Goal: Information Seeking & Learning: Check status

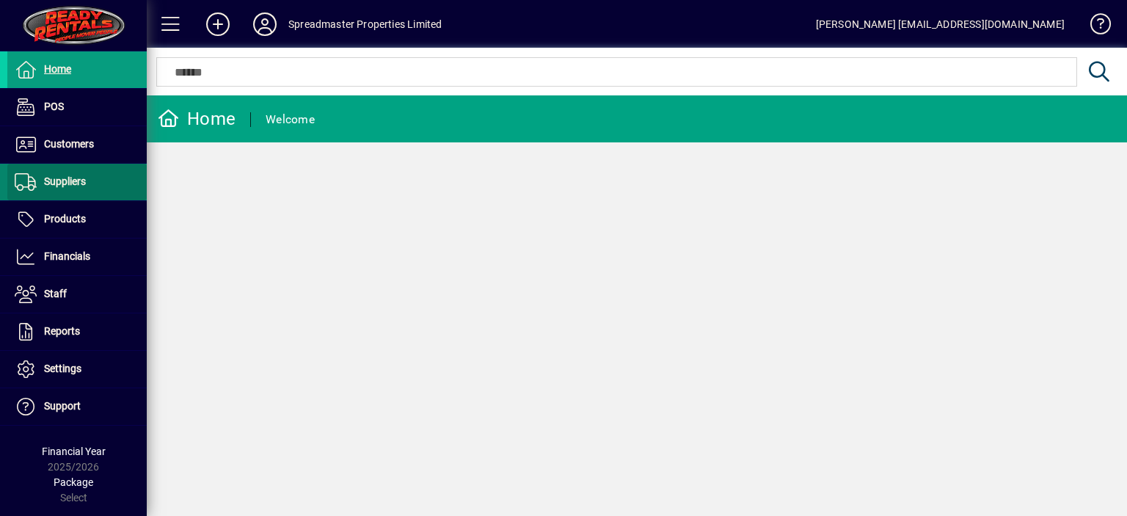
click at [74, 181] on span "Suppliers" at bounding box center [65, 181] width 42 height 12
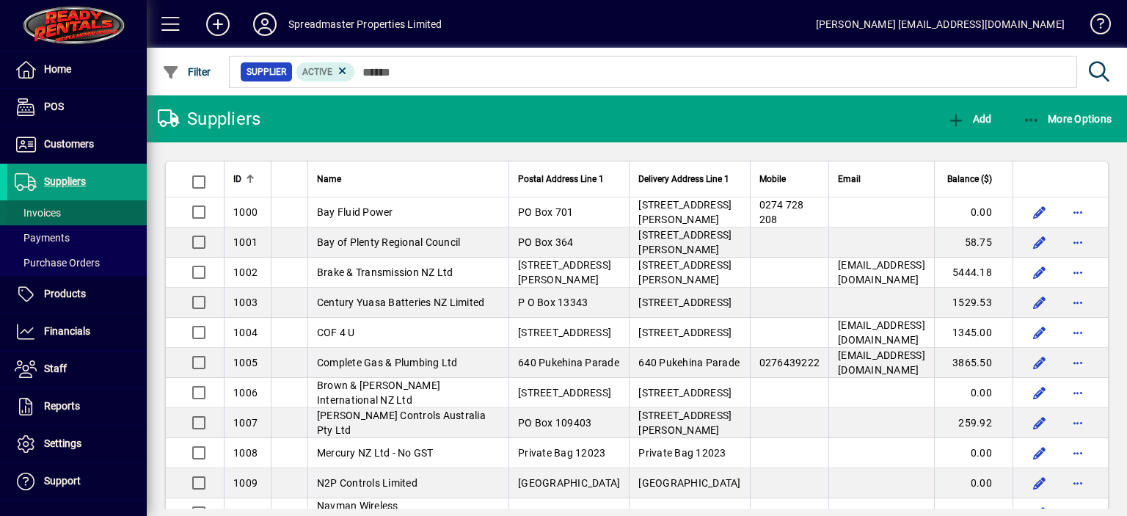
click at [59, 216] on span "Invoices" at bounding box center [38, 213] width 46 height 12
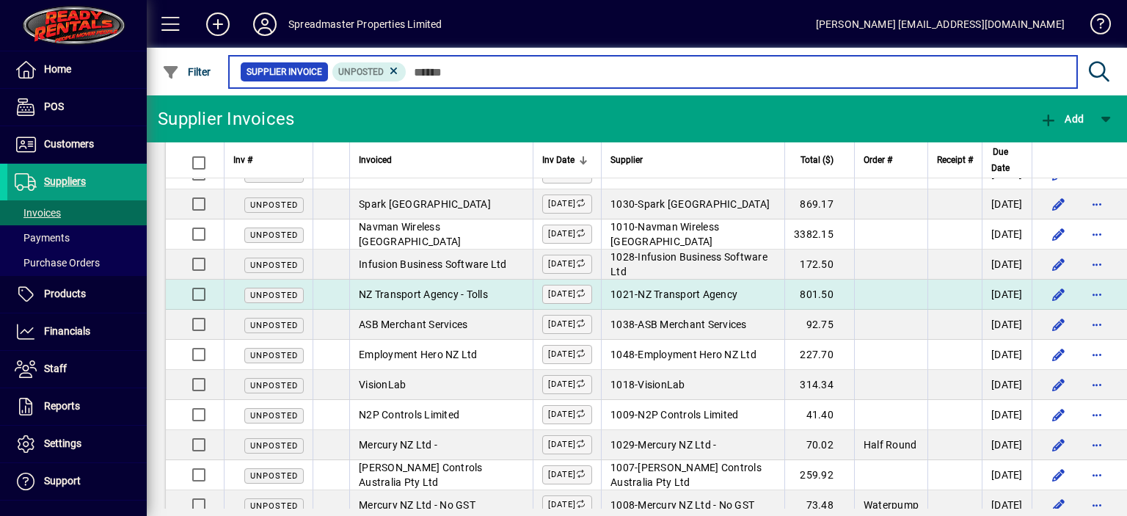
scroll to position [95, 0]
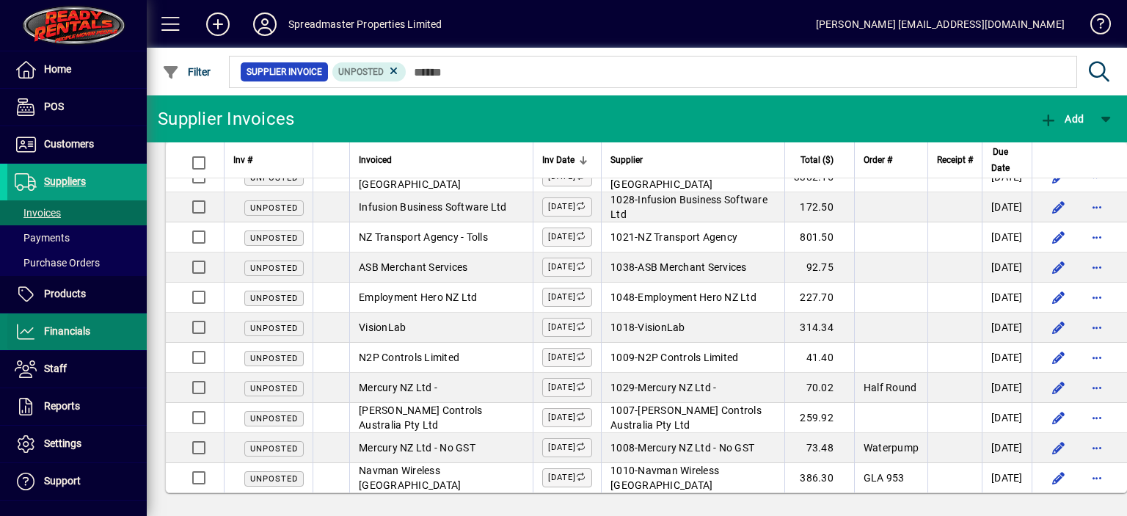
click at [66, 331] on span "Financials" at bounding box center [67, 331] width 46 height 12
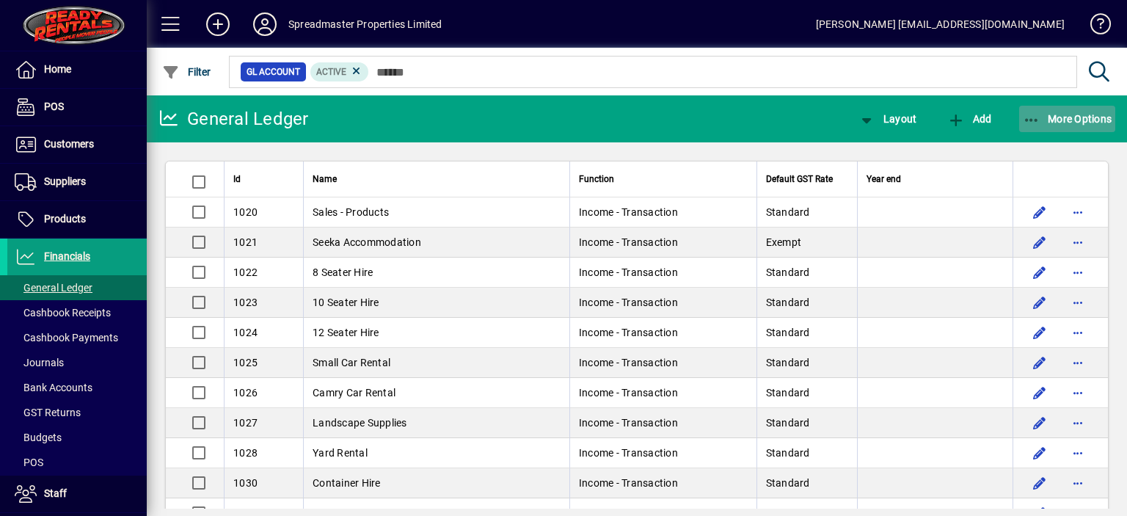
click at [1063, 122] on span "More Options" at bounding box center [1068, 119] width 90 height 12
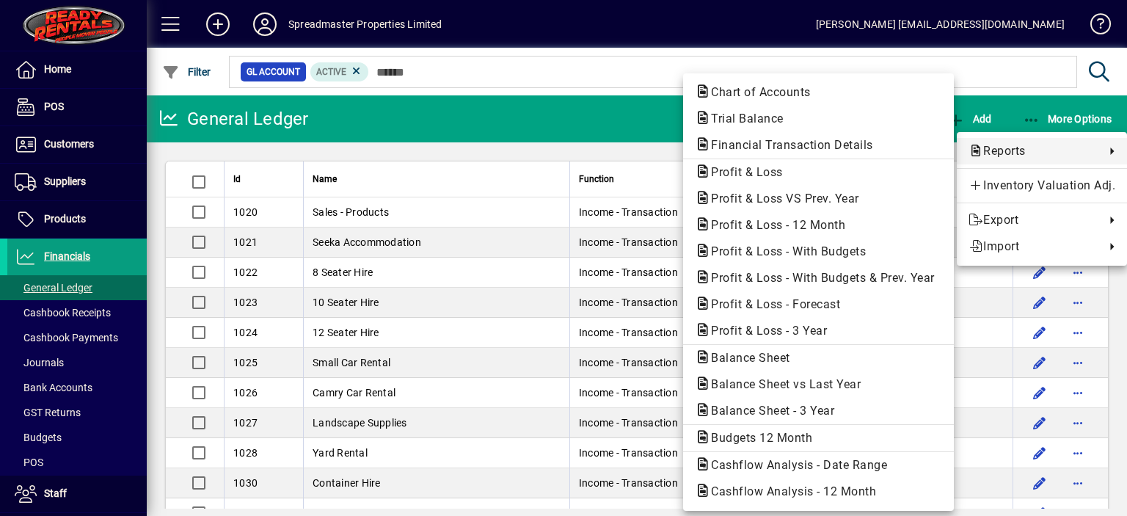
drag, startPoint x: 528, startPoint y: 79, endPoint x: 514, endPoint y: 75, distance: 15.1
click at [528, 78] on div at bounding box center [563, 258] width 1127 height 516
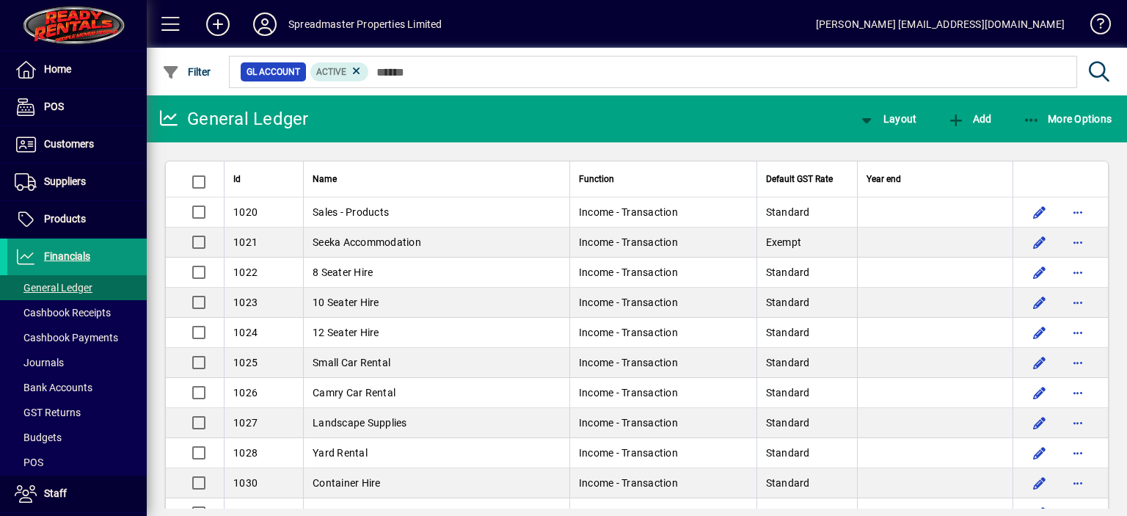
click at [72, 255] on span "Financials" at bounding box center [67, 256] width 46 height 12
click at [345, 175] on div at bounding box center [346, 176] width 2 height 2
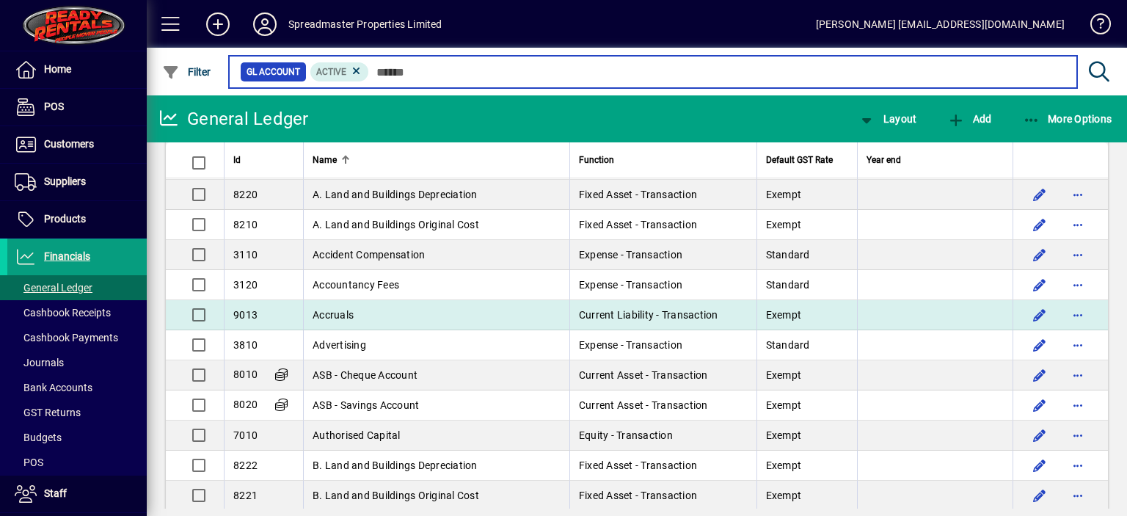
scroll to position [147, 0]
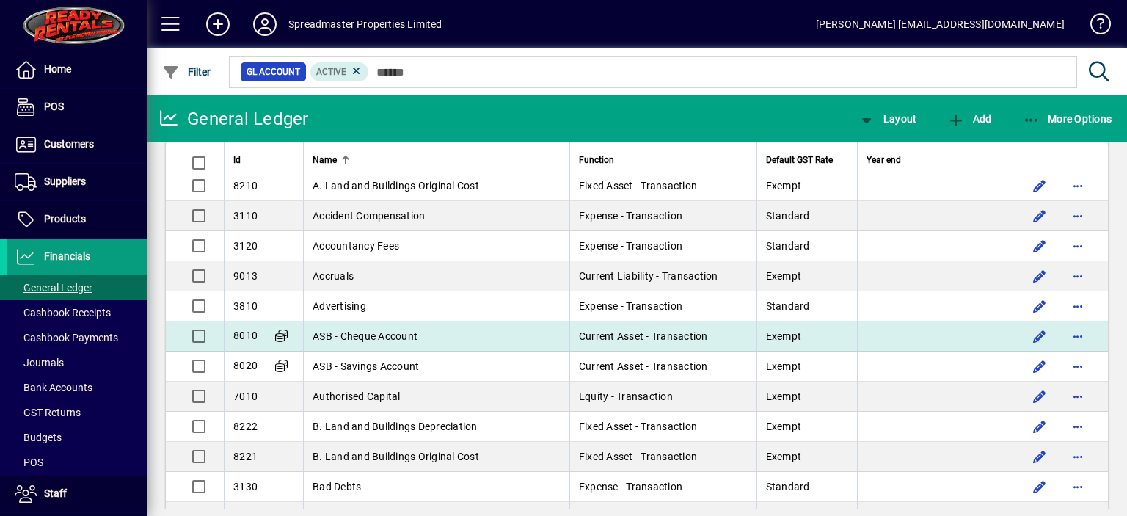
click at [391, 334] on span "ASB - Cheque Account" at bounding box center [365, 336] width 105 height 12
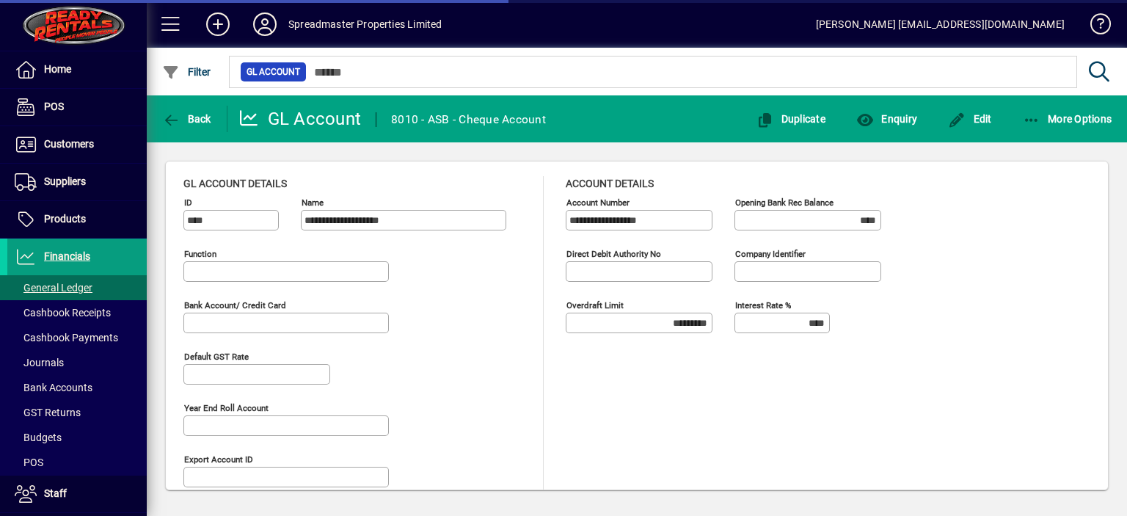
type input "**********"
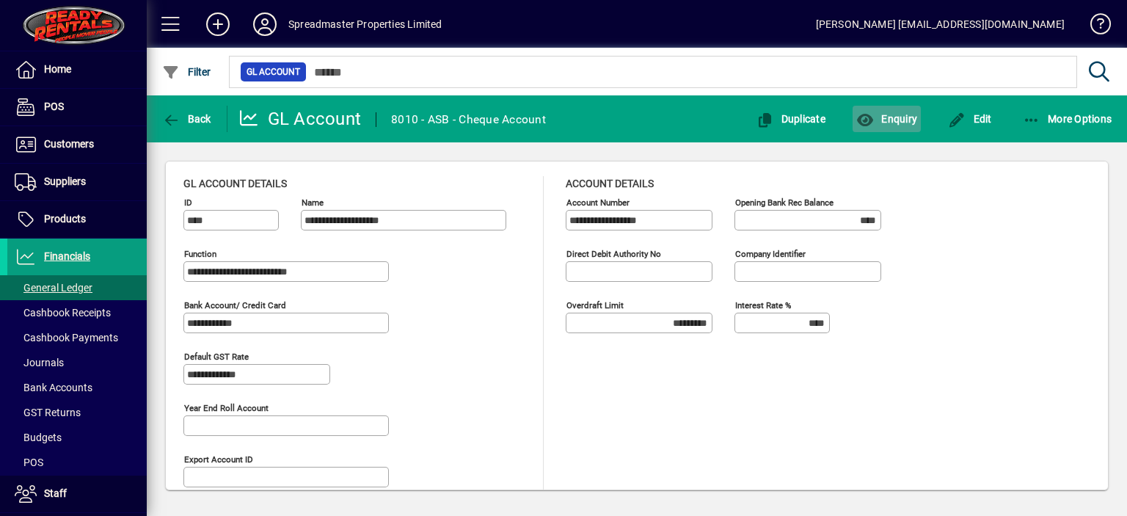
click at [891, 120] on span "Enquiry" at bounding box center [886, 119] width 61 height 12
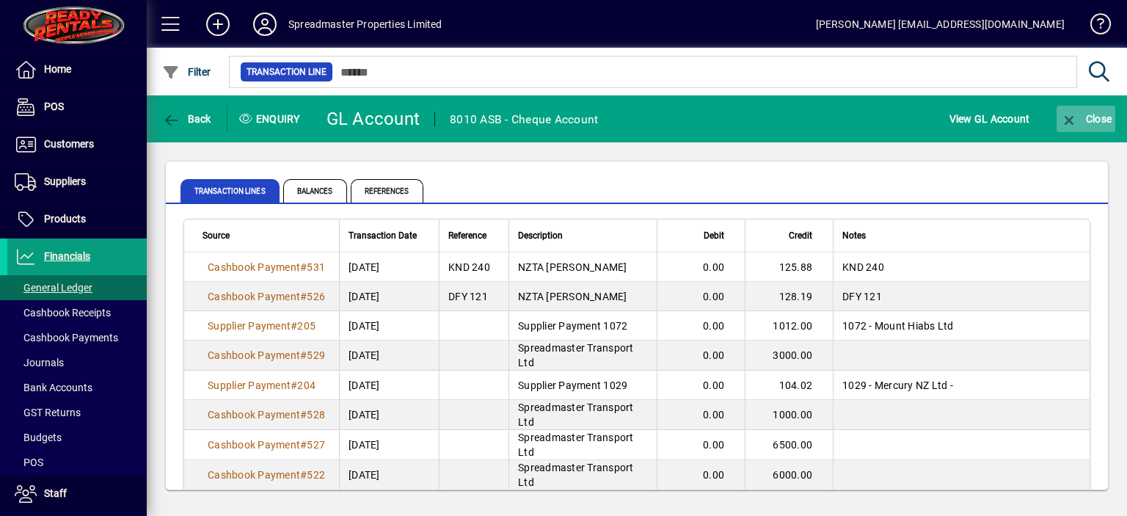
click at [1099, 122] on span "Close" at bounding box center [1085, 119] width 51 height 12
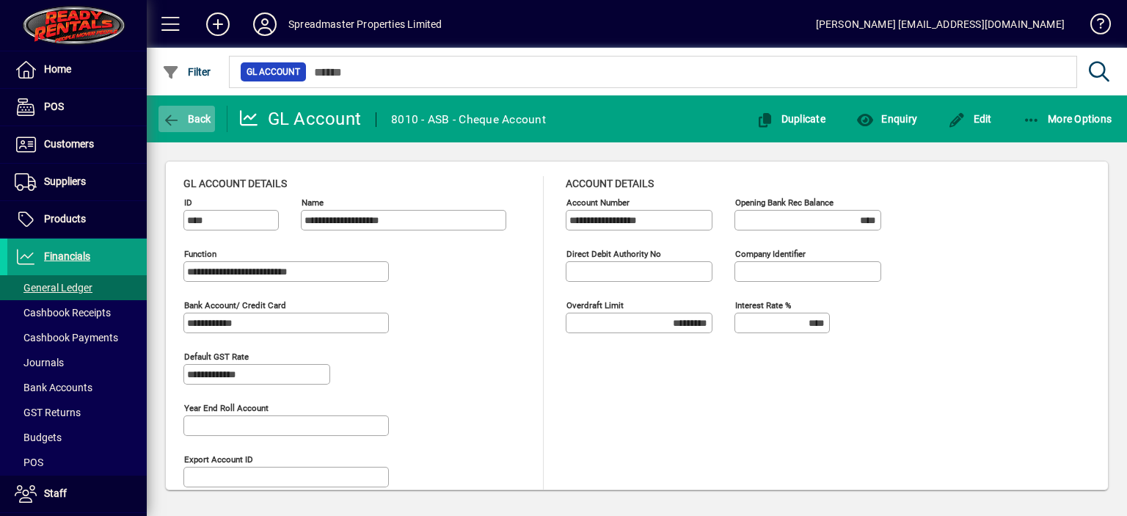
click at [205, 115] on span "Back" at bounding box center [186, 119] width 49 height 12
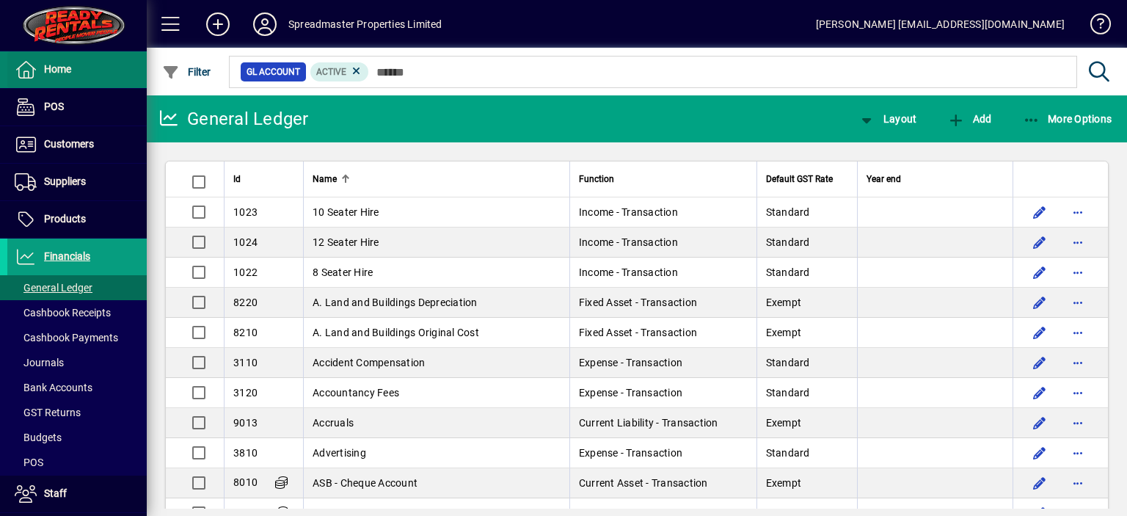
click at [65, 64] on span "Home" at bounding box center [57, 69] width 27 height 12
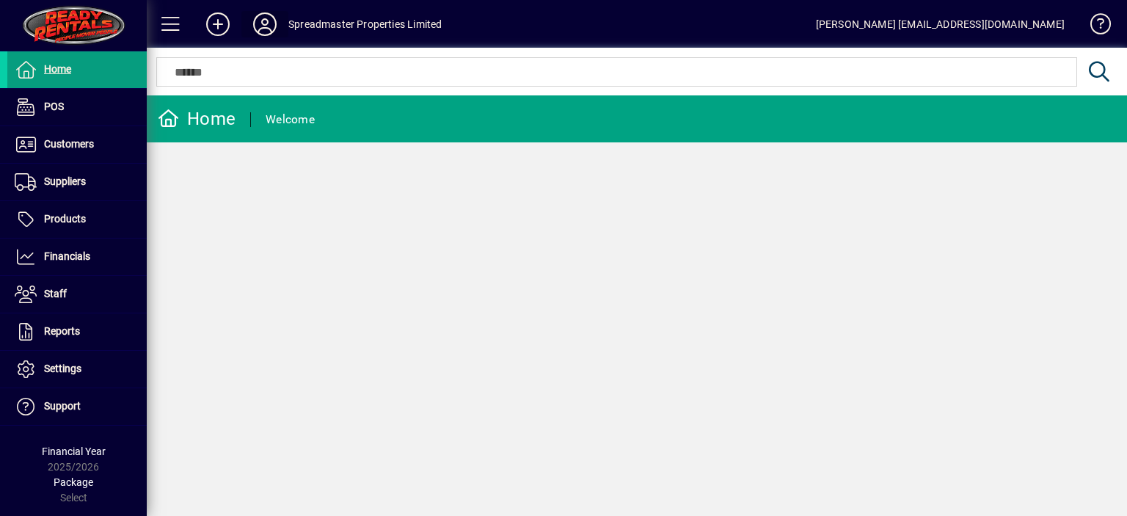
click at [269, 26] on icon at bounding box center [264, 23] width 29 height 23
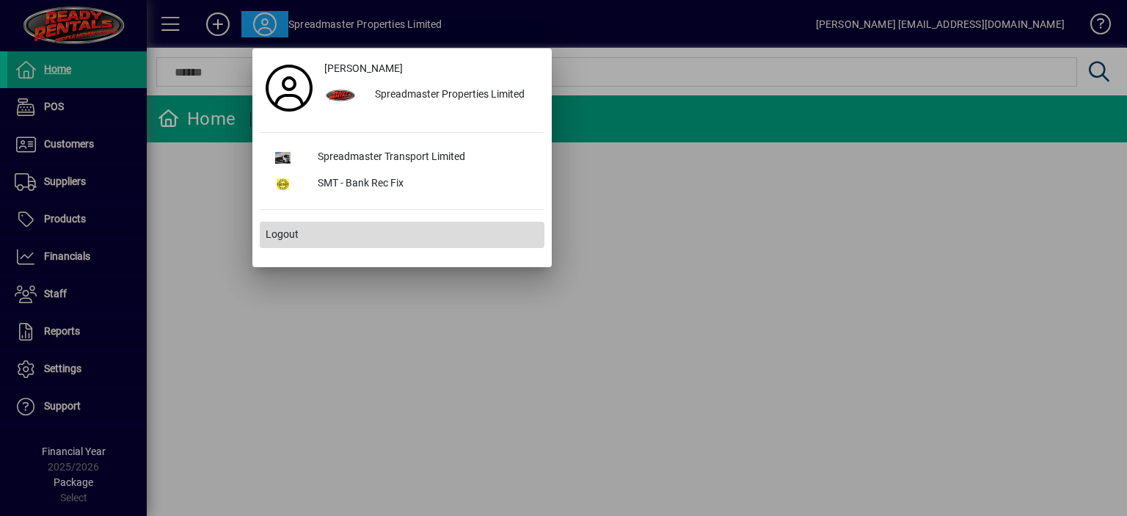
click at [283, 237] on span "Logout" at bounding box center [282, 234] width 33 height 15
